Goal: Information Seeking & Learning: Learn about a topic

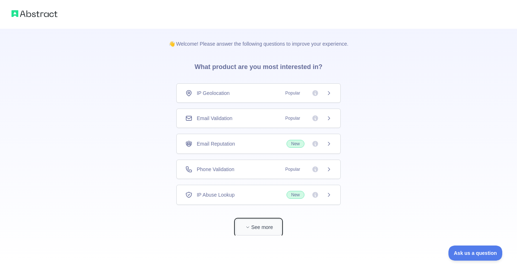
click at [275, 227] on button "See more" at bounding box center [259, 227] width 46 height 16
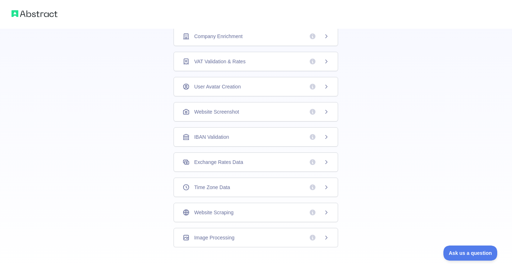
scroll to position [182, 0]
click at [255, 208] on div "Website Scraping" at bounding box center [255, 211] width 146 height 7
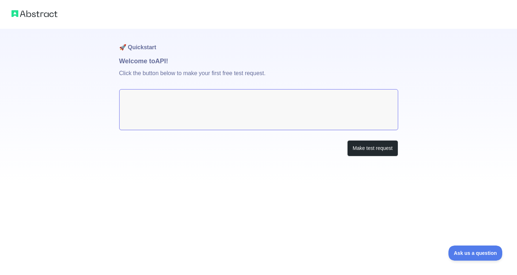
click at [196, 98] on textarea at bounding box center [258, 109] width 279 height 41
click at [381, 149] on button "Make test request" at bounding box center [372, 148] width 51 height 16
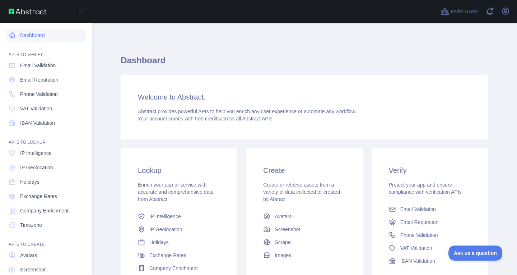
click at [40, 32] on link "Dashboard" at bounding box center [46, 35] width 80 height 13
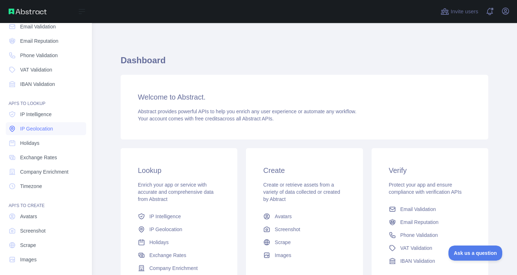
scroll to position [41, 0]
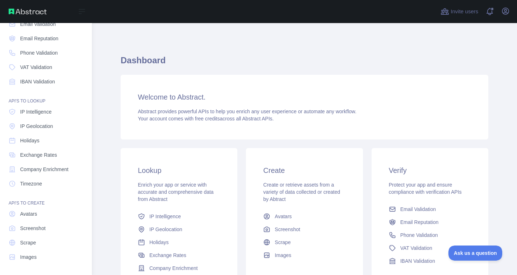
click at [5, 8] on div "Open sidebar" at bounding box center [46, 11] width 92 height 23
click at [85, 10] on icon at bounding box center [82, 11] width 9 height 9
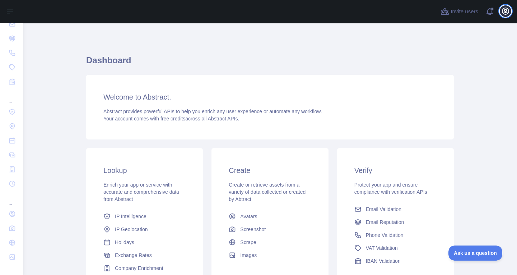
click at [506, 12] on icon "button" at bounding box center [505, 11] width 9 height 9
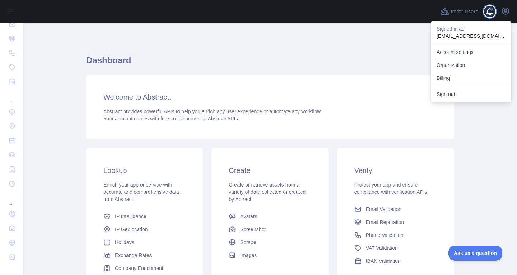
click at [493, 10] on span at bounding box center [492, 9] width 4 height 4
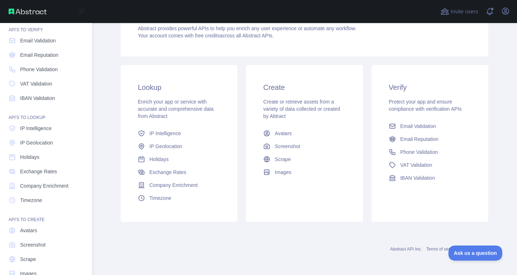
scroll to position [5, 0]
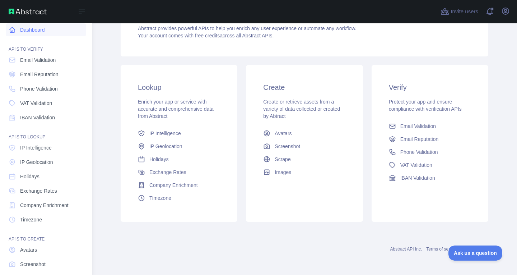
click at [29, 28] on link "Dashboard" at bounding box center [46, 29] width 80 height 13
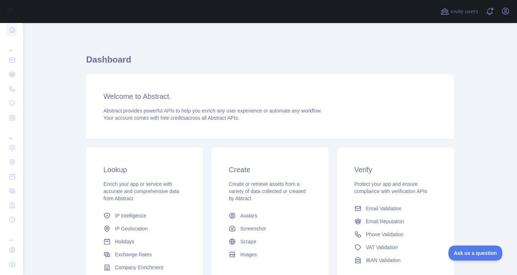
scroll to position [0, 0]
click at [470, 251] on span "Ask us a question" at bounding box center [472, 251] width 54 height 5
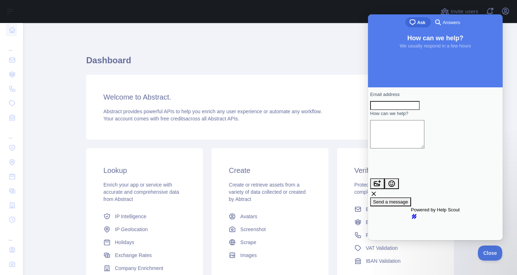
type input "******"
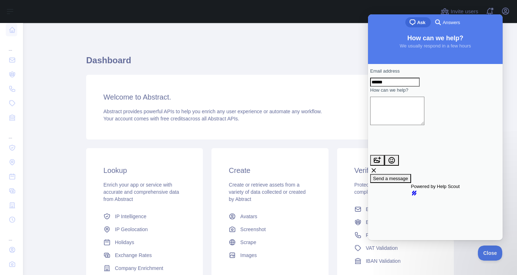
drag, startPoint x: 417, startPoint y: 83, endPoint x: 335, endPoint y: 82, distance: 82.2
click at [368, 82] on html "chat-square Ask search-medium Answers How can we help? We usually respond in a …" at bounding box center [435, 126] width 135 height 225
click at [400, 122] on textarea "How can we help?" at bounding box center [397, 111] width 54 height 28
click at [451, 25] on span "Answers" at bounding box center [451, 22] width 17 height 7
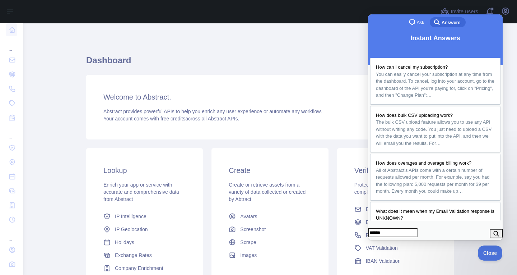
type input "******"
click at [495, 231] on button "search" at bounding box center [496, 233] width 13 height 9
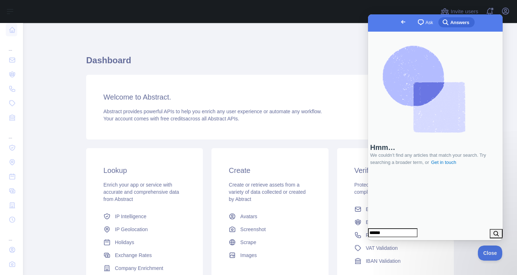
click at [395, 19] on link "Go back" at bounding box center [404, 22] width 18 height 10
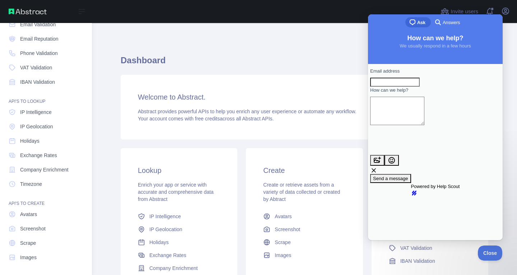
scroll to position [41, 0]
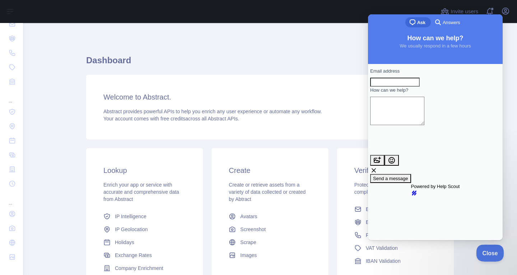
click at [485, 250] on span "Close" at bounding box center [488, 251] width 24 height 5
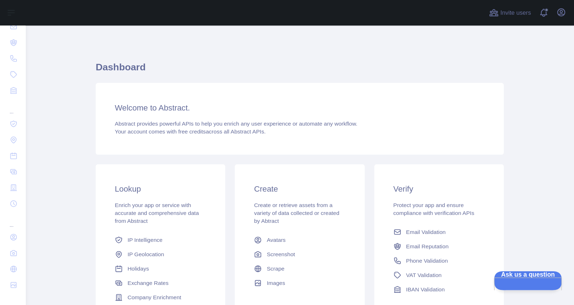
scroll to position [10, 0]
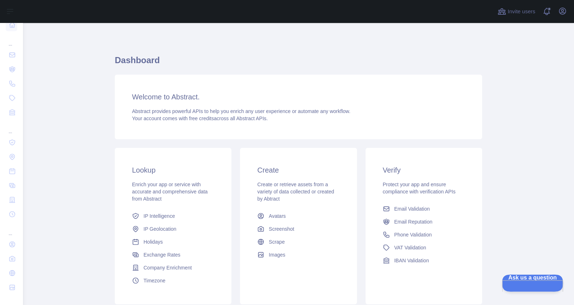
drag, startPoint x: 514, startPoint y: 0, endPoint x: 6, endPoint y: 38, distance: 509.9
click at [6, 38] on div "..." at bounding box center [11, 40] width 11 height 14
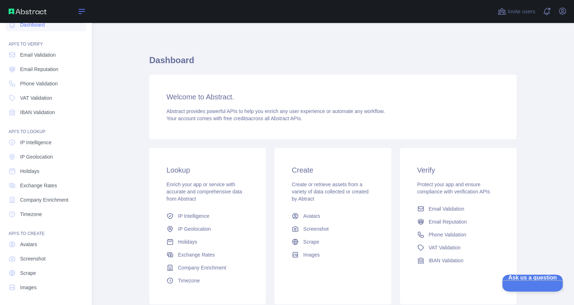
click at [78, 9] on icon at bounding box center [82, 11] width 9 height 9
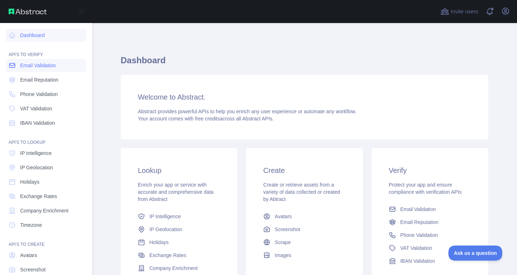
click at [61, 66] on link "Email Validation" at bounding box center [46, 65] width 80 height 13
